Goal: Information Seeking & Learning: Learn about a topic

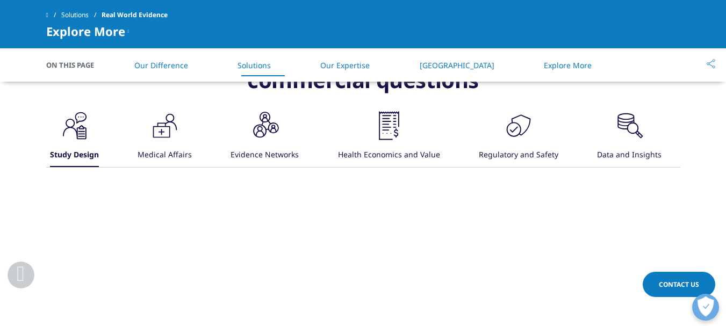
click at [161, 83] on h3 "RWE that answers crucial clinical, regulatory and commercial questions" at bounding box center [363, 75] width 634 height 70
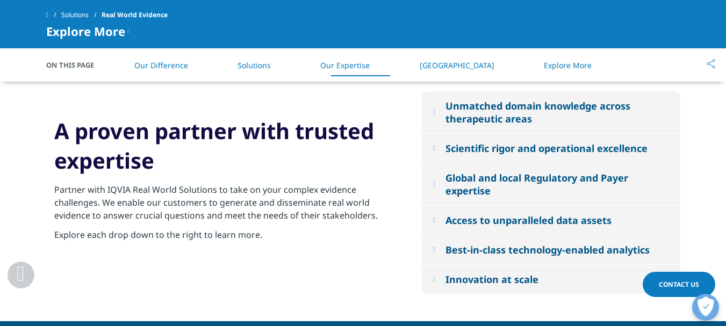
scroll to position [1139, 0]
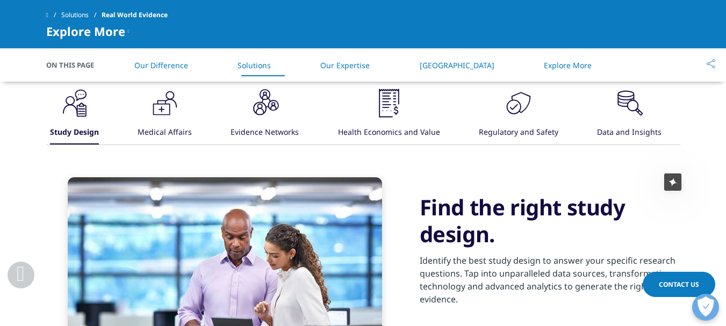
scroll to position [774, 0]
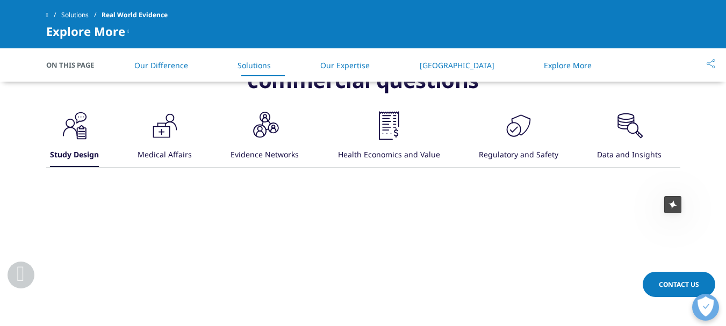
click at [91, 135] on icon ".cls-1{fill:#231f20;}" at bounding box center [75, 126] width 32 height 32
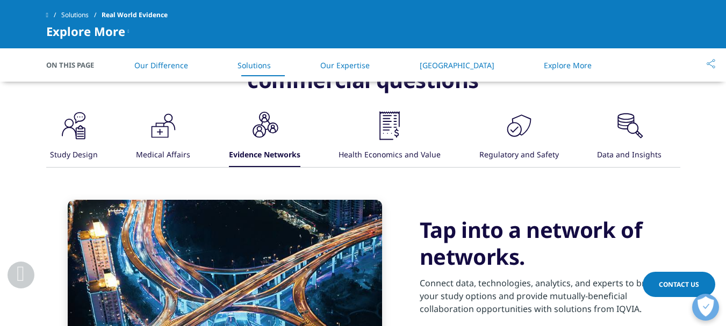
click at [651, 147] on div "Data and Insights" at bounding box center [629, 155] width 64 height 23
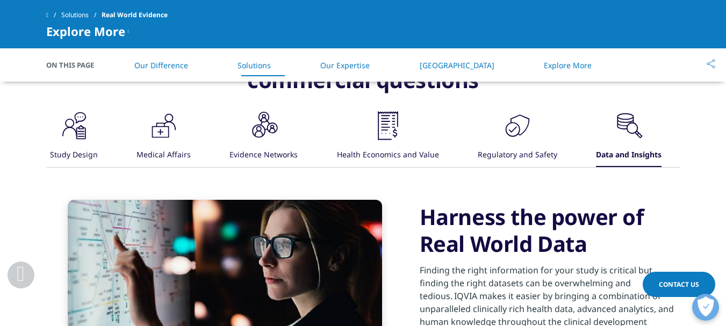
click at [452, 193] on div "Find the right study design. Identify the best study design to answer your spec…" at bounding box center [363, 284] width 634 height 233
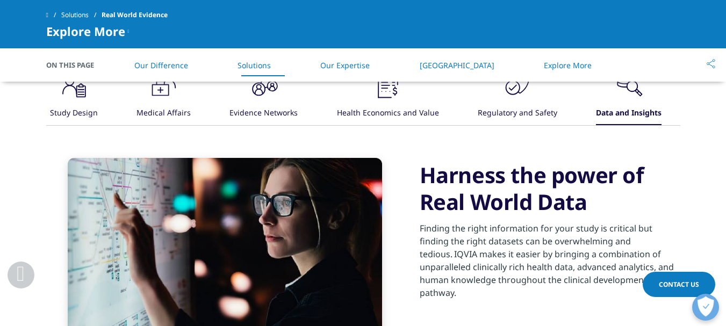
scroll to position [838, 0]
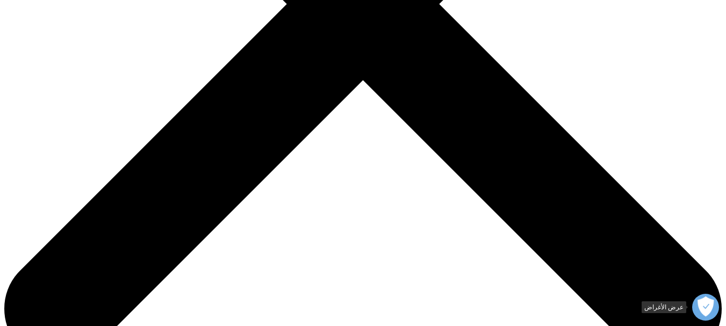
scroll to position [2139, 0]
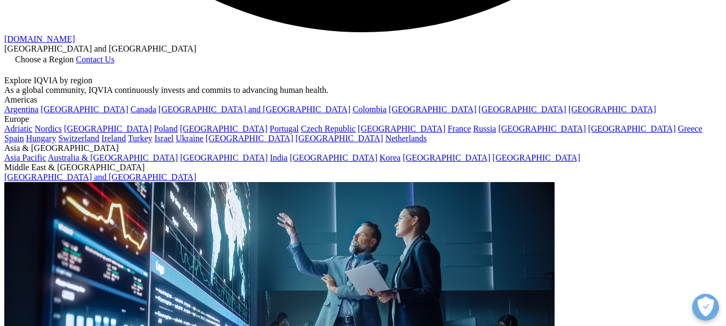
drag, startPoint x: 733, startPoint y: 26, endPoint x: 714, endPoint y: 321, distance: 296.0
